Goal: Task Accomplishment & Management: Manage account settings

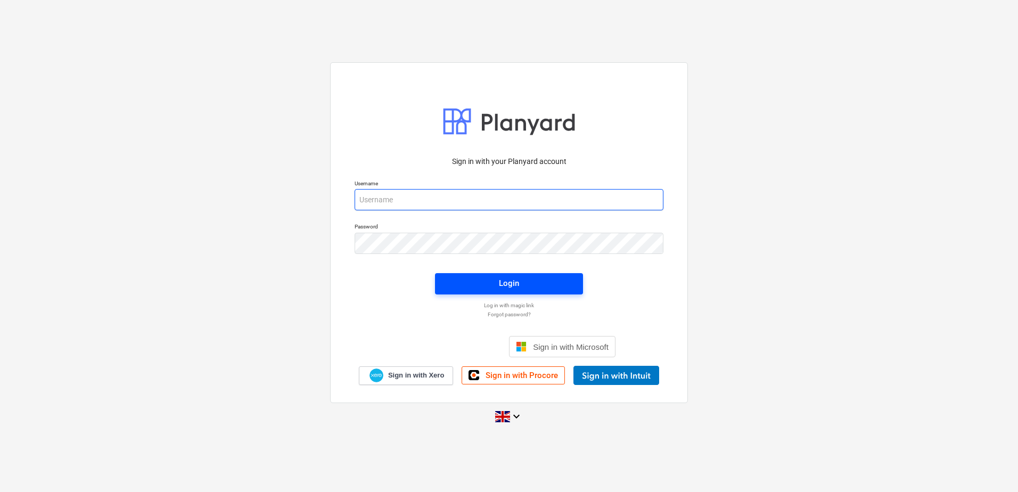
type input "[PERSON_NAME][EMAIL_ADDRESS][DOMAIN_NAME]"
click at [474, 286] on span "Login" at bounding box center [509, 283] width 122 height 14
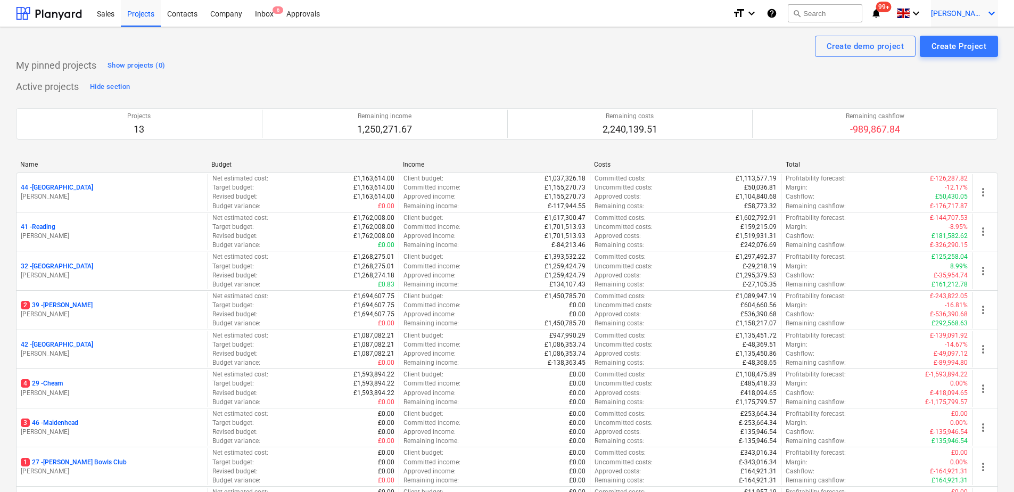
click at [983, 14] on span "[PERSON_NAME]" at bounding box center [957, 13] width 53 height 9
click at [958, 57] on div "Log out" at bounding box center [966, 58] width 64 height 17
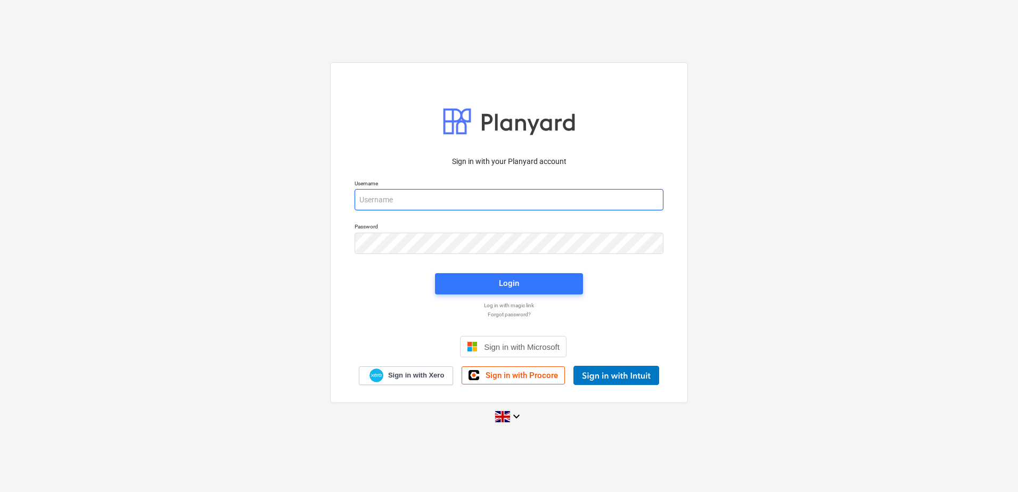
type input "[PERSON_NAME][EMAIL_ADDRESS][DOMAIN_NAME]"
